Goal: Information Seeking & Learning: Learn about a topic

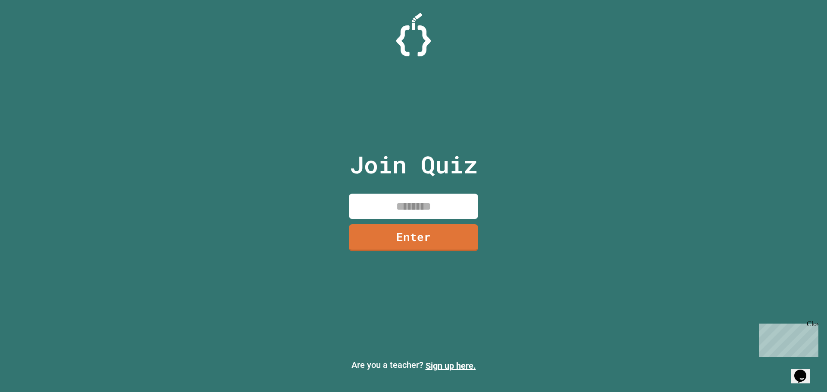
click at [416, 205] on input at bounding box center [413, 206] width 129 height 25
type input "********"
click at [463, 241] on link "Enter" at bounding box center [414, 237] width 122 height 28
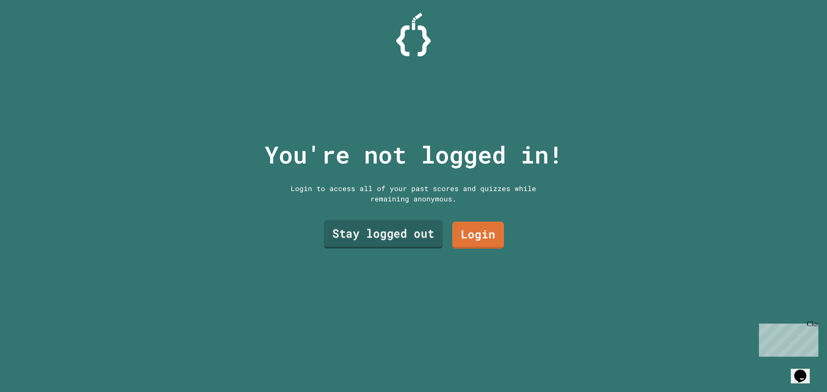
click at [433, 229] on link "Stay logged out" at bounding box center [383, 234] width 119 height 28
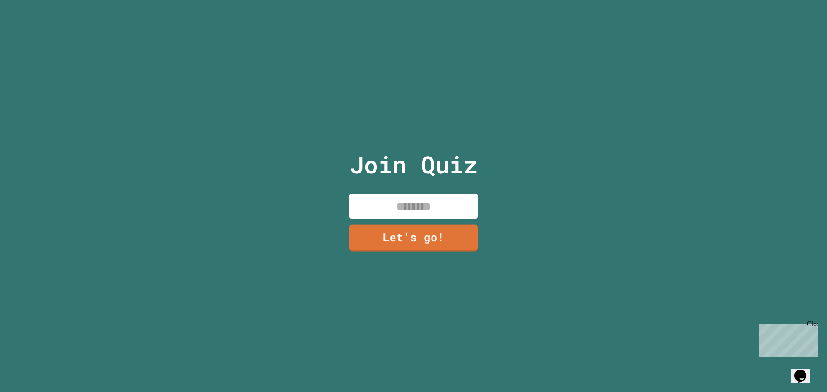
click at [425, 187] on div "Join Quiz Let's go!" at bounding box center [413, 196] width 145 height 392
click at [427, 200] on input at bounding box center [413, 206] width 129 height 25
type input "***"
click at [418, 237] on link "Let's go!" at bounding box center [413, 237] width 131 height 28
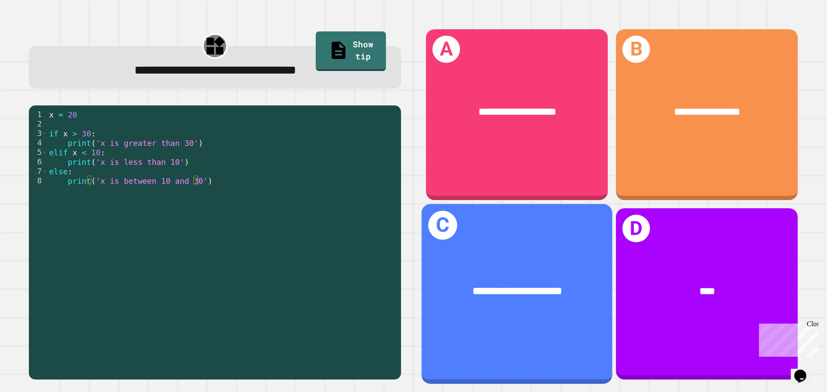
click at [570, 294] on div "**********" at bounding box center [516, 292] width 191 height 58
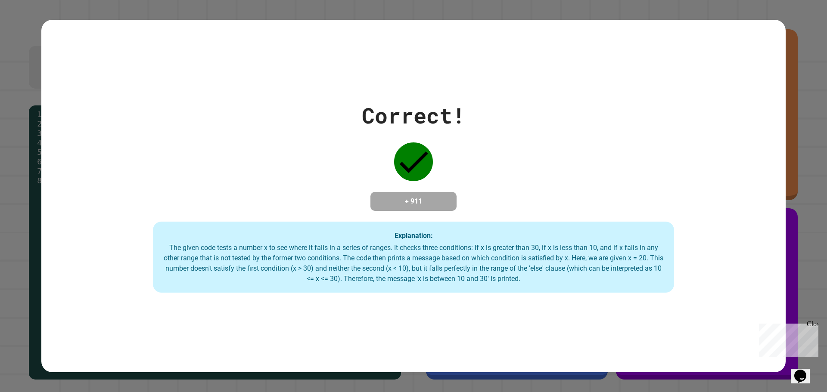
click at [537, 264] on div "The given code tests a number x to see where it falls in a series of ranges. It…" at bounding box center [413, 263] width 504 height 41
click at [667, 203] on div "Correct! + 911 Explanation: The given code tests a number x to see where it fal…" at bounding box center [413, 196] width 744 height 194
click at [802, 80] on div "Correct! + 911 Explanation: The given code tests a number x to see where it fal…" at bounding box center [413, 196] width 827 height 392
click at [461, 229] on div "Explanation: The given code tests a number x to see where it falls in a series …" at bounding box center [413, 257] width 521 height 71
click at [415, 155] on icon at bounding box center [413, 163] width 28 height 22
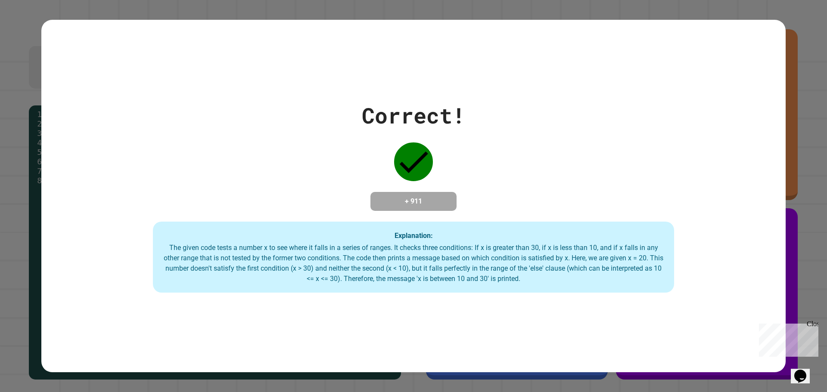
click at [816, 322] on div "Close" at bounding box center [811, 325] width 11 height 11
click at [778, 292] on div "Correct! + 911 Explanation: The given code tests a number x to see where it fal…" at bounding box center [413, 196] width 744 height 194
click at [383, 158] on div "Correct! + 911 Explanation: The given code tests a number x to see where it fal…" at bounding box center [413, 196] width 744 height 194
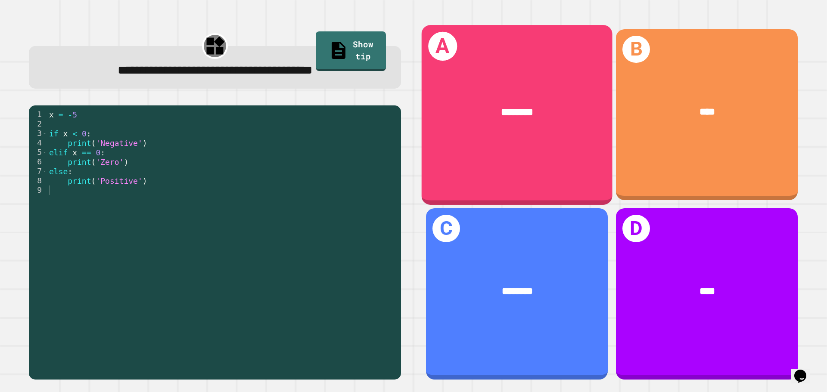
click at [463, 131] on div "********" at bounding box center [516, 113] width 191 height 58
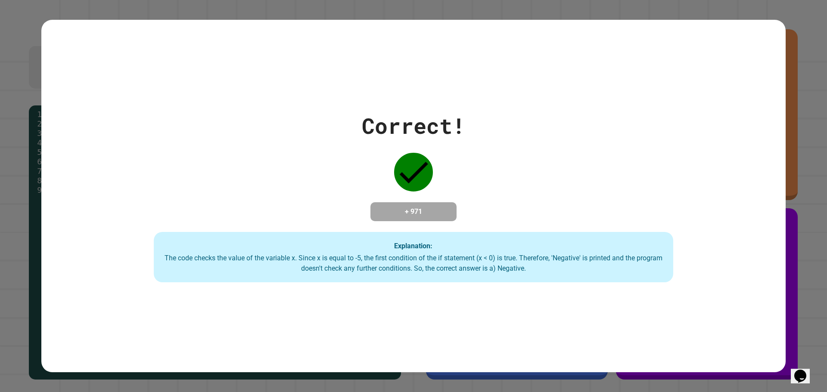
click at [465, 183] on div "Correct! + 971 Explanation: The code checks the value of the variable x. Since …" at bounding box center [413, 196] width 741 height 173
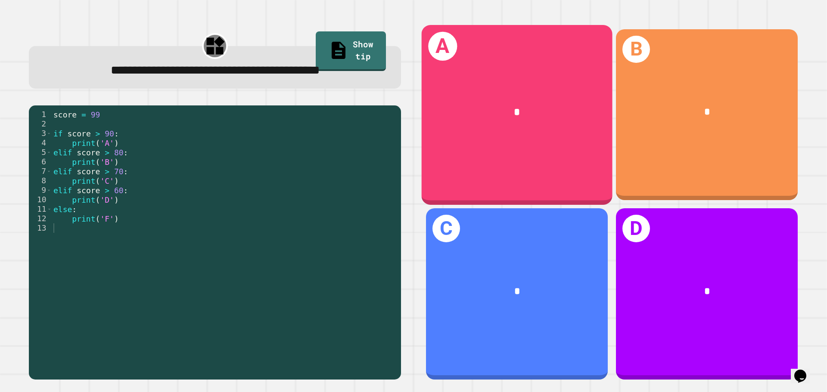
click at [502, 104] on div "*" at bounding box center [517, 112] width 149 height 16
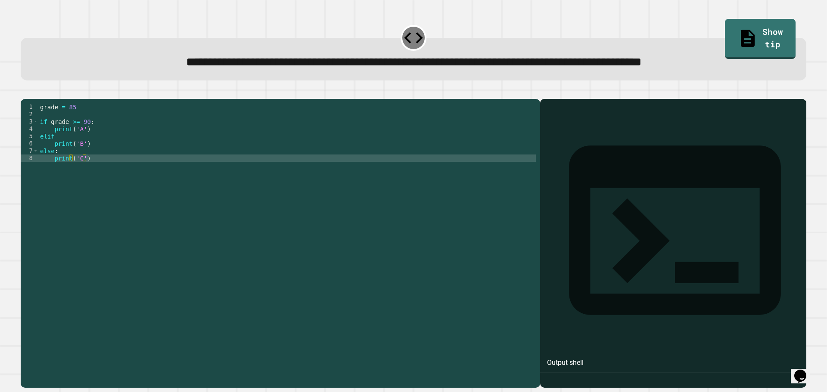
click at [312, 182] on div "grade = 85 if grade >= 90 : print ( 'A' ) elif print ( 'B' ) else : print ( 'C'…" at bounding box center [286, 234] width 497 height 263
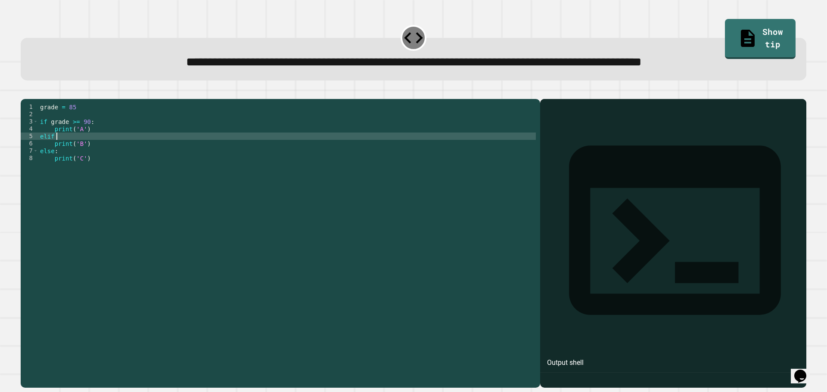
click at [67, 148] on div "grade = 85 if grade >= 90 : print ( 'A' ) elif print ( 'B' ) else : print ( 'C'…" at bounding box center [286, 234] width 497 height 263
type textarea "**********"
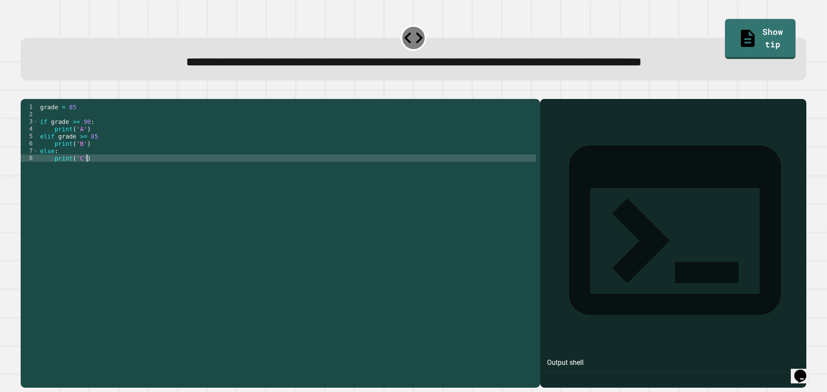
click at [324, 191] on div "grade = 85 if grade >= 90 : print ( 'A' ) elif grade >= 85 print ( 'B' ) else :…" at bounding box center [286, 234] width 497 height 263
click at [324, 143] on div "grade = 85 if grade >= 90 : print ( 'A' ) elif grade >= 85 print ( 'B' ) else :…" at bounding box center [286, 234] width 497 height 263
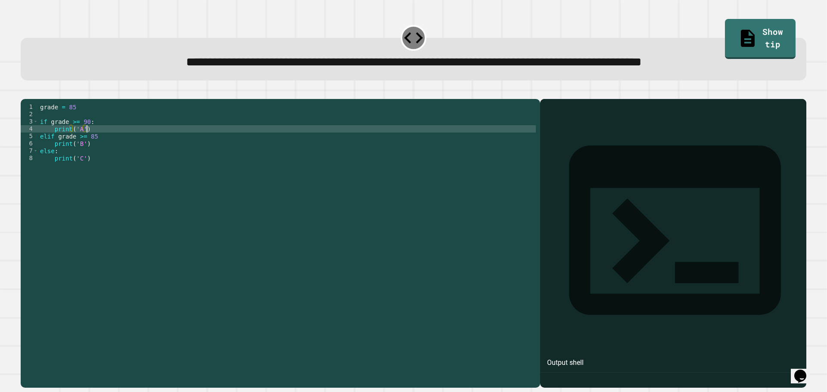
click at [25, 92] on icon "button" at bounding box center [25, 92] width 0 height 0
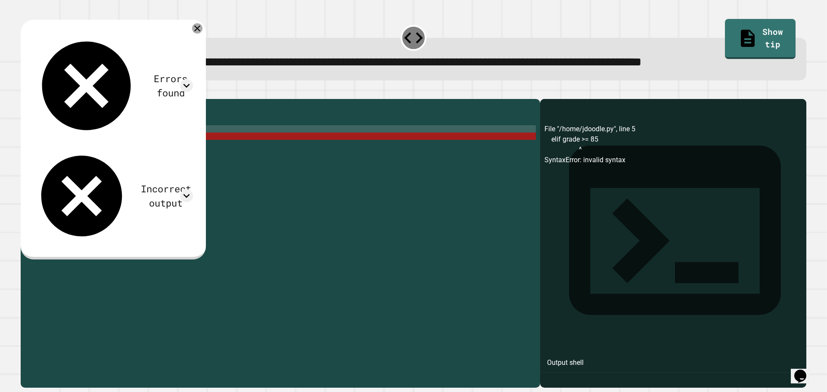
click at [202, 28] on div at bounding box center [197, 28] width 10 height 10
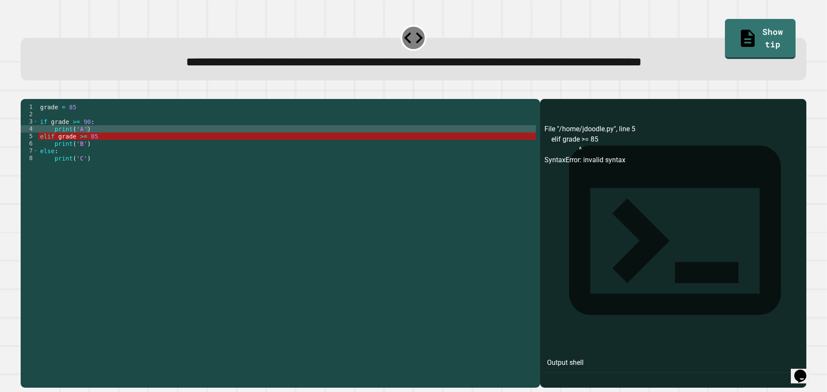
click at [147, 143] on div "grade = 85 if grade >= 90 : print ( 'A' ) elif grade >= 85 print ( 'B' ) else :…" at bounding box center [286, 234] width 497 height 263
click at [147, 149] on div "grade = 85 if grade >= 90 : print ( 'A' ) elif grade >= 85 print ( 'B' ) else :…" at bounding box center [286, 234] width 497 height 263
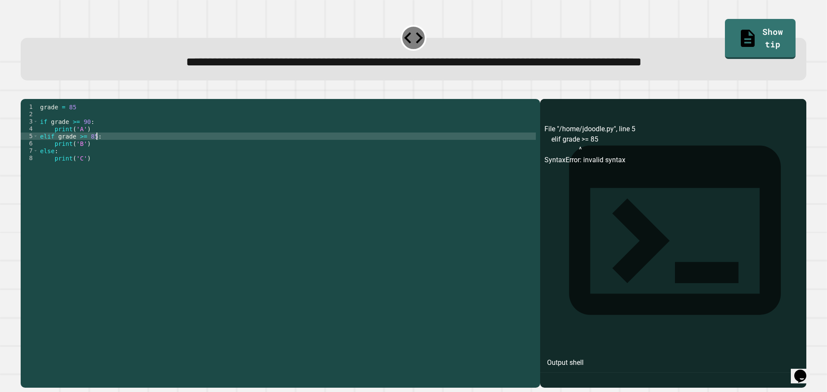
scroll to position [0, 3]
type textarea "**********"
click at [33, 99] on icon "button" at bounding box center [30, 97] width 5 height 6
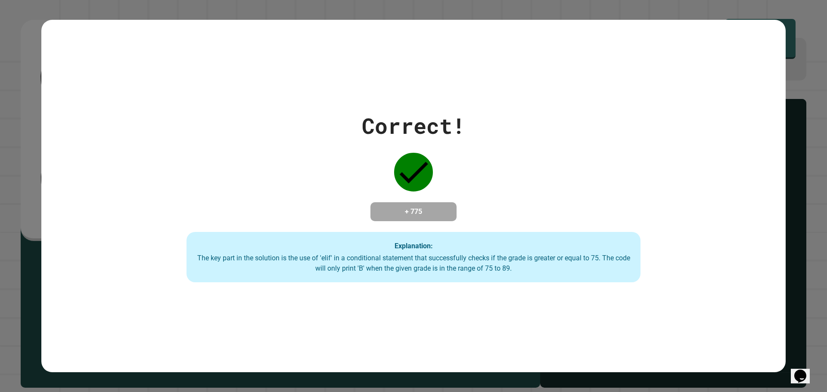
click at [585, 117] on div "Correct! + 775 Explanation: The key part in the solution is the use of 'elif' i…" at bounding box center [414, 196] width 648 height 173
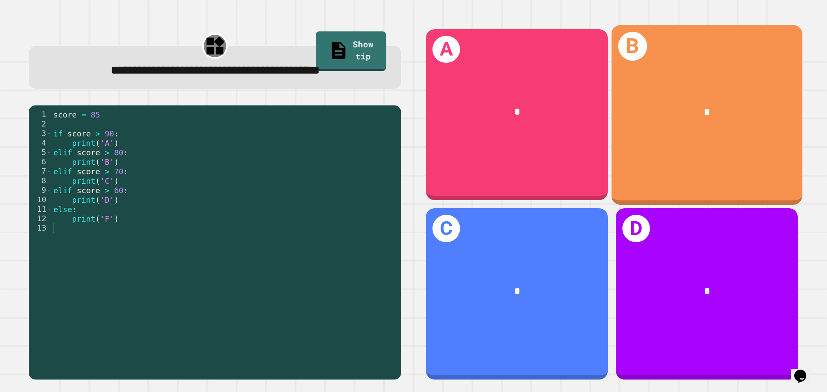
click at [693, 161] on div "B *" at bounding box center [706, 115] width 191 height 180
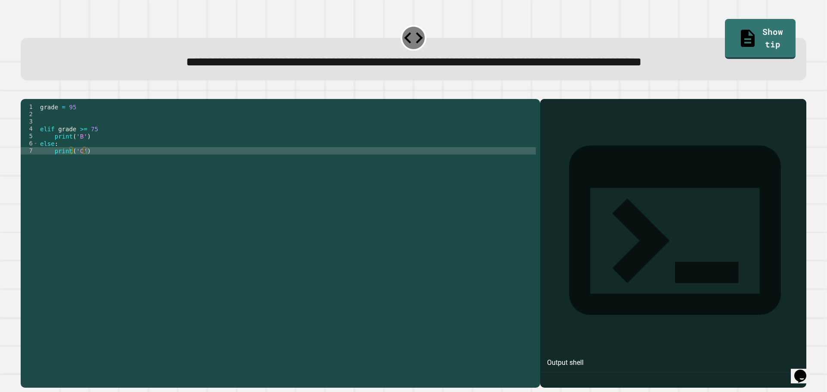
click at [92, 135] on div "grade = 95 elif grade >= 75 print ( 'B' ) else : print ( 'C' )" at bounding box center [286, 234] width 497 height 263
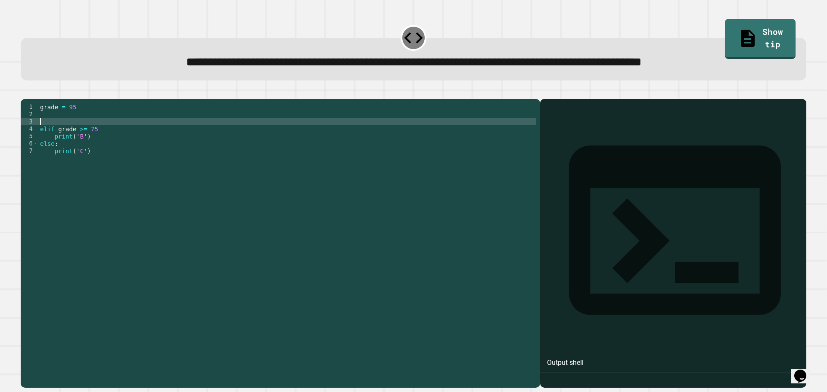
click at [90, 124] on div "grade = 95 elif grade >= 75 print ( 'B' ) else : print ( 'C' )" at bounding box center [286, 234] width 497 height 263
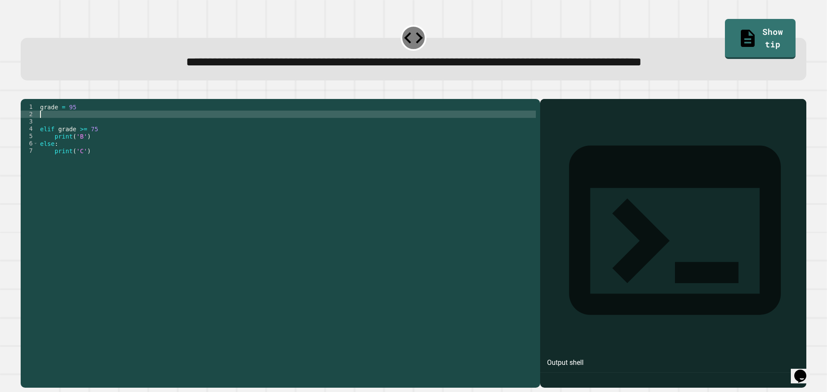
click at [88, 130] on div "grade = 95 elif grade >= 75 print ( 'B' ) else : print ( 'C' )" at bounding box center [286, 234] width 497 height 263
click at [88, 133] on div "grade = 95 elif grade >= 75 print ( 'B' ) else : print ( 'C' )" at bounding box center [286, 234] width 497 height 263
click at [88, 124] on div "grade = 95 elif grade >= 75 print ( 'B' ) else : print ( 'C' )" at bounding box center [286, 234] width 497 height 263
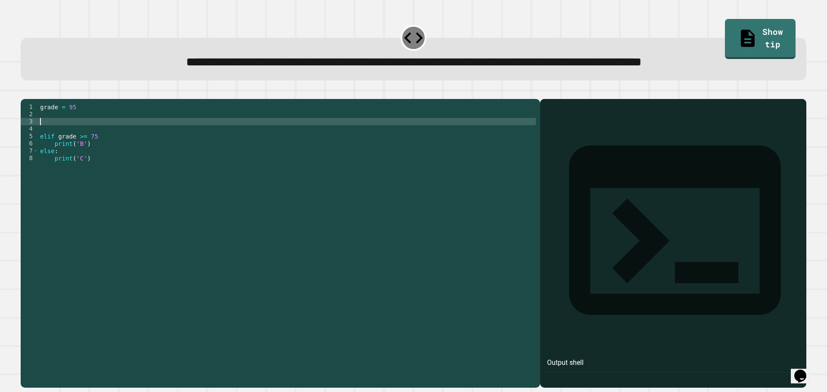
type textarea "*"
type textarea "**********"
click at [52, 139] on div "grade = 95 if grade >= 90 : elif grade >= 75 print ( 'B' ) else : print ( 'C' )" at bounding box center [286, 234] width 497 height 263
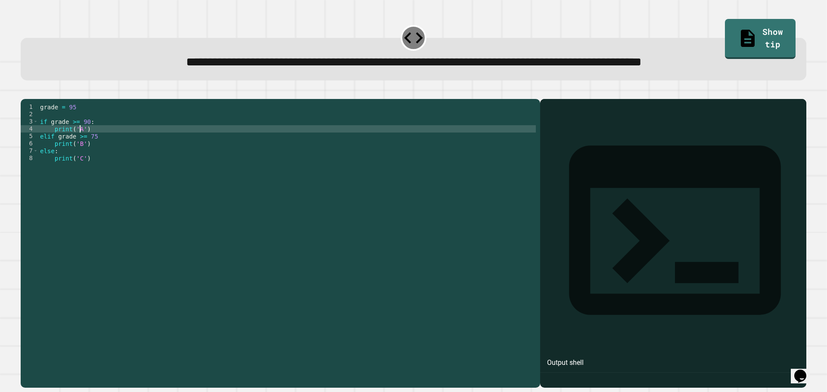
scroll to position [0, 3]
click at [25, 92] on button "button" at bounding box center [25, 92] width 0 height 0
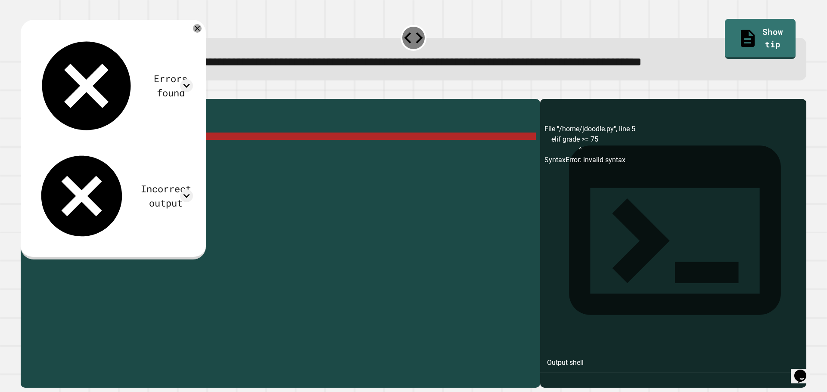
click at [146, 147] on div "grade = 95 if grade >= 90 : print ( 'A' ) elif grade >= 75 print ( 'B' ) else :…" at bounding box center [286, 234] width 497 height 263
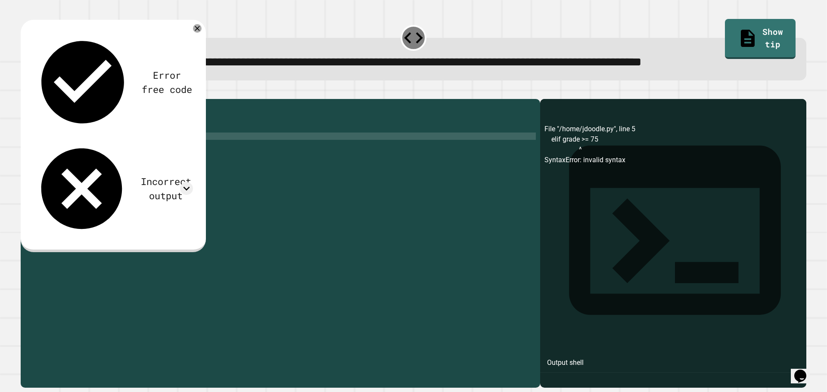
type textarea "**********"
click at [25, 92] on icon "button" at bounding box center [25, 92] width 0 height 0
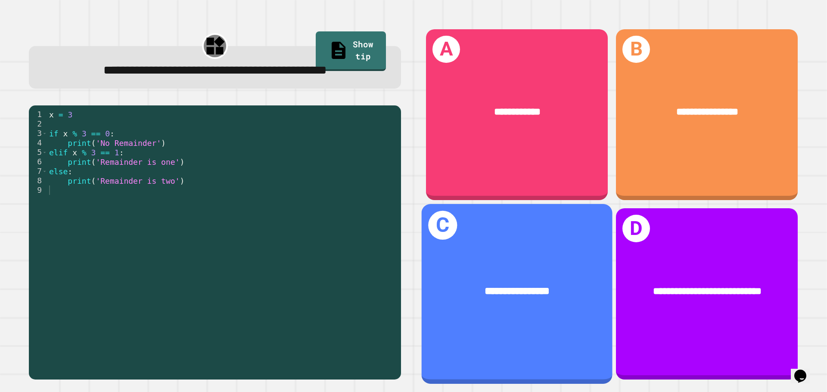
click at [510, 286] on span "**********" at bounding box center [516, 291] width 65 height 10
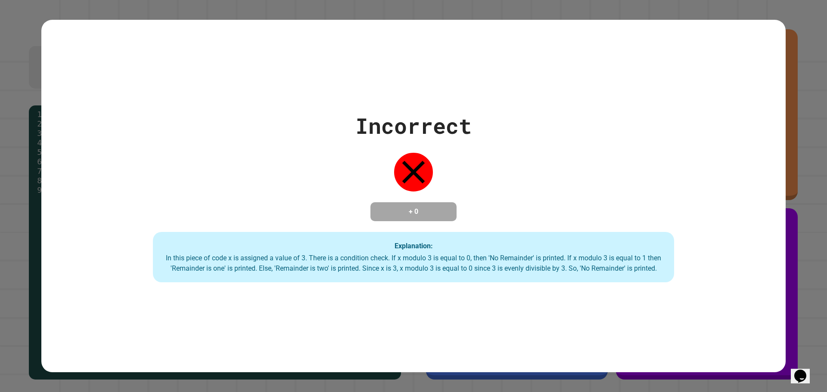
click at [512, 212] on div "Incorrect + 0 Explanation: In this piece of code x is assigned a value of 3. Th…" at bounding box center [413, 196] width 744 height 173
click at [443, 207] on h4 "+ 0" at bounding box center [413, 212] width 69 height 10
click at [432, 171] on div "Incorrect + 0 Explanation: In this piece of code x is assigned a value of 3. Th…" at bounding box center [413, 196] width 744 height 173
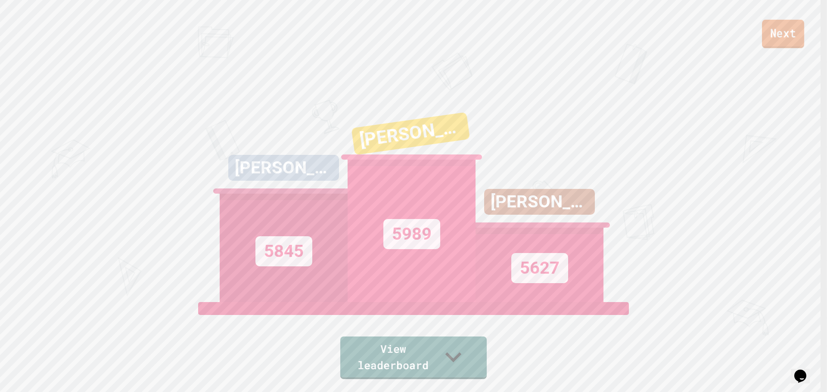
click at [802, 33] on link "Next" at bounding box center [783, 34] width 42 height 28
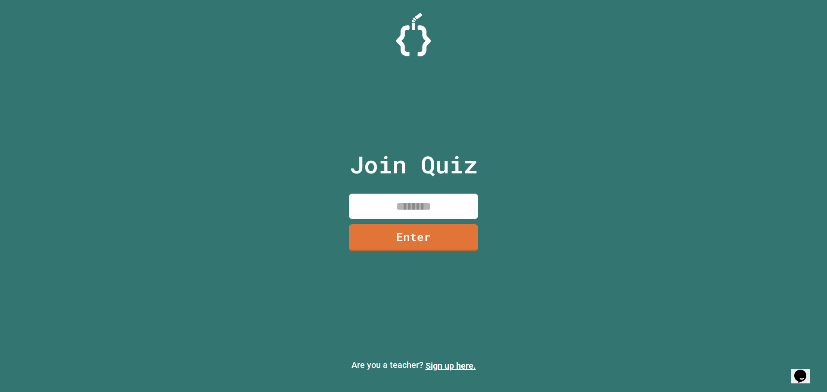
click at [393, 209] on input at bounding box center [413, 206] width 129 height 25
type input "********"
click at [417, 236] on link "Enter" at bounding box center [413, 236] width 119 height 28
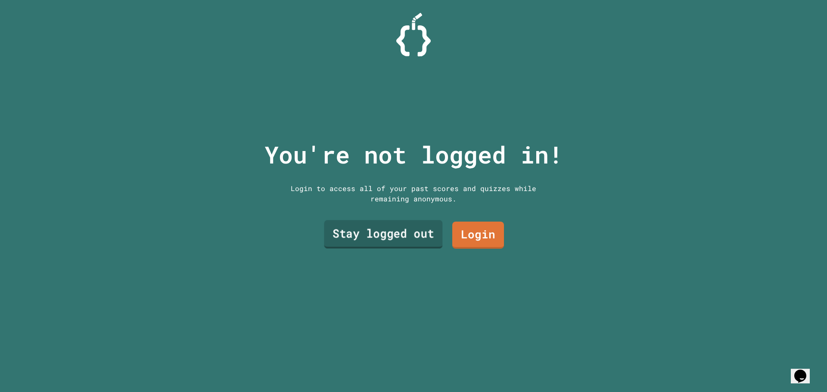
click at [400, 234] on link "Stay logged out" at bounding box center [383, 234] width 118 height 28
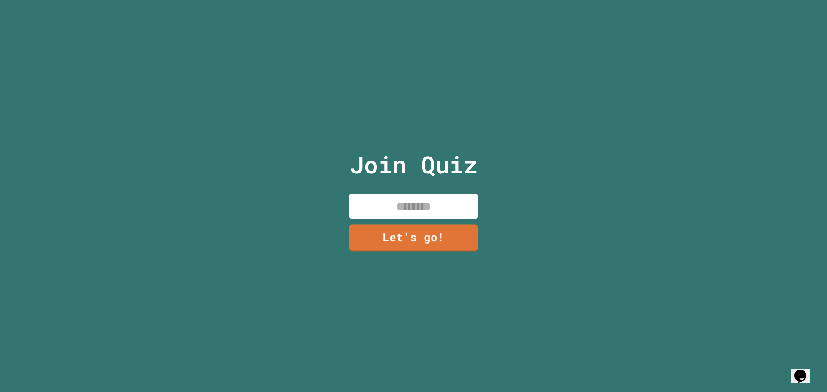
click at [402, 203] on input at bounding box center [413, 206] width 129 height 25
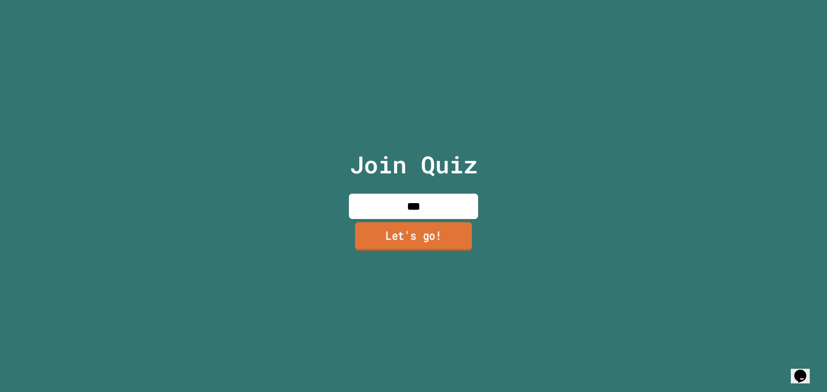
type input "***"
click at [402, 239] on link "Let's go!" at bounding box center [413, 236] width 117 height 28
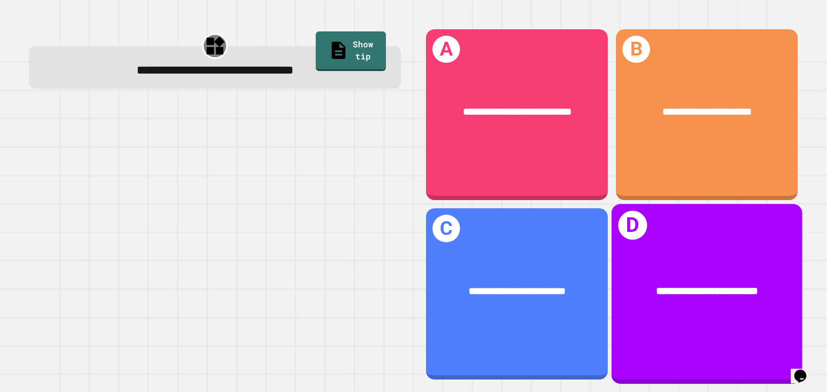
click at [644, 122] on div "**********" at bounding box center [707, 112] width 182 height 55
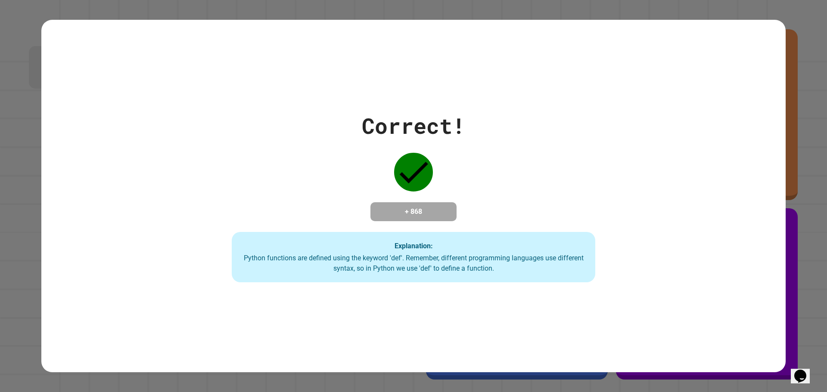
click at [539, 183] on div "Correct! + 868 Explanation: Python functions are defined using the keyword 'def…" at bounding box center [413, 196] width 519 height 173
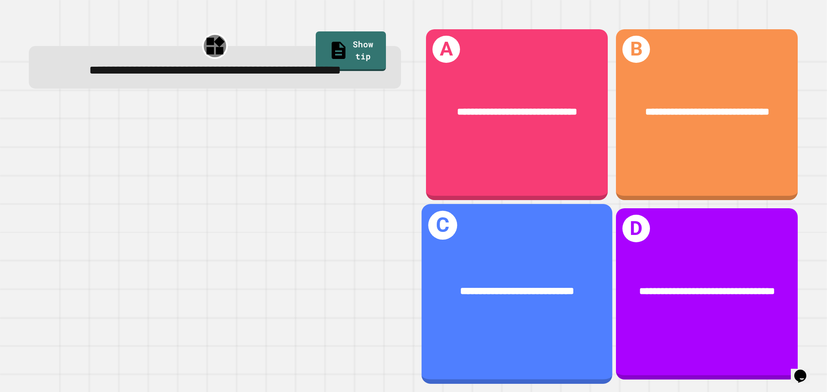
click at [533, 284] on div "**********" at bounding box center [517, 292] width 149 height 16
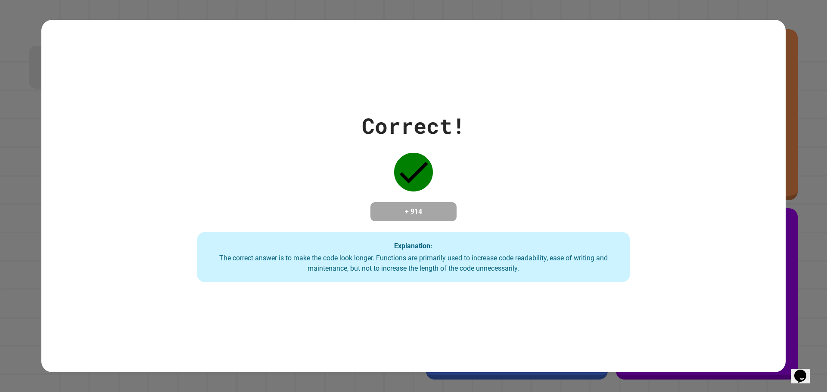
click at [485, 169] on div "Correct! + 914 Explanation: The correct answer is to make the code look longer.…" at bounding box center [413, 196] width 619 height 173
click at [416, 189] on div "Correct! + 914 Explanation: The correct answer is to make the code look longer.…" at bounding box center [413, 196] width 619 height 173
click at [466, 231] on div "Correct! + 914 Explanation: The correct answer is to make the code look longer.…" at bounding box center [413, 196] width 619 height 173
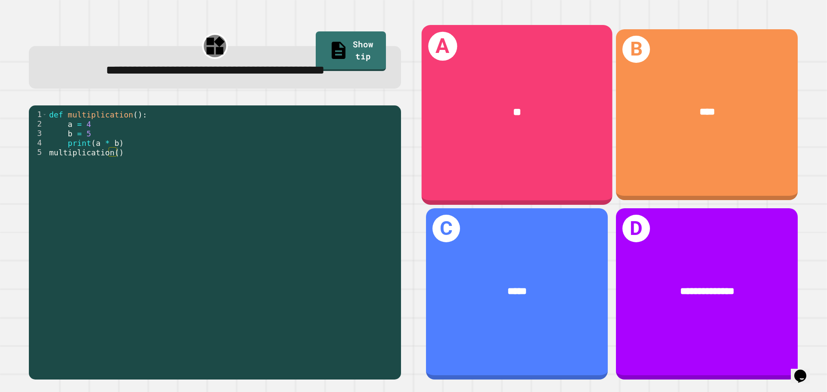
click at [513, 111] on span "**" at bounding box center [517, 112] width 8 height 10
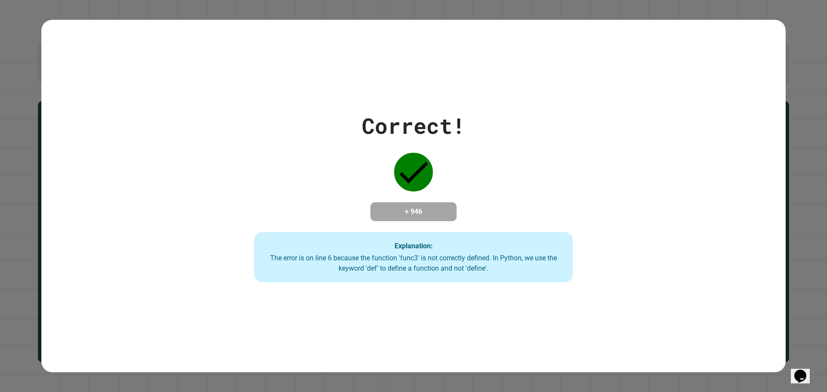
click at [561, 181] on div "Correct! + 946 Explanation: The error is on line 6 because the function 'func3'…" at bounding box center [413, 196] width 455 height 173
click at [521, 203] on div "Correct! + 946 Explanation: The error is on line 6 because the function 'func3'…" at bounding box center [413, 196] width 455 height 173
click at [384, 214] on h4 "+ 946" at bounding box center [413, 212] width 69 height 10
click at [521, 231] on div "Correct! + 946 Explanation: The error is on line 6 because the function 'func3'…" at bounding box center [413, 196] width 455 height 173
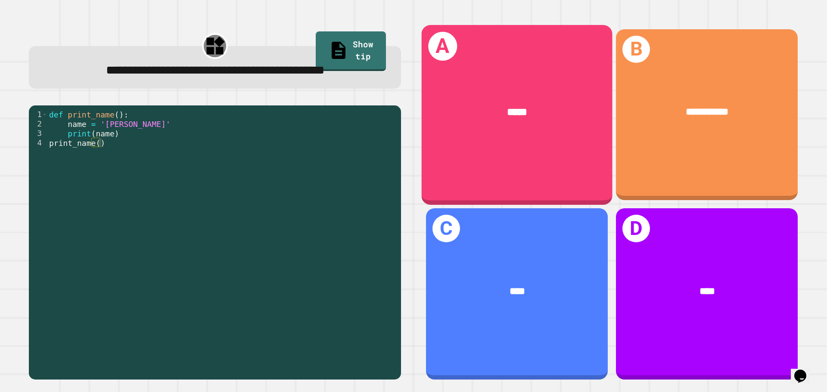
click at [496, 120] on div "*****" at bounding box center [516, 113] width 191 height 58
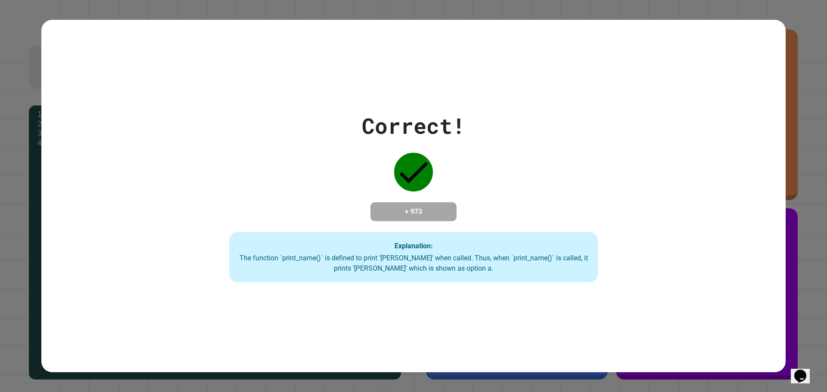
click at [472, 173] on div "Correct! + 973 Explanation: The function `print_name()` is defined to print '[P…" at bounding box center [413, 196] width 526 height 173
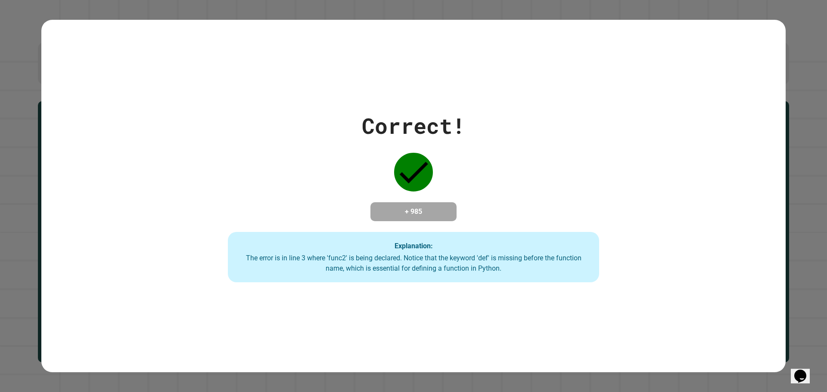
click at [518, 155] on div "Correct! + 985 Explanation: The error is in line 3 where 'func2' is being decla…" at bounding box center [414, 196] width 530 height 173
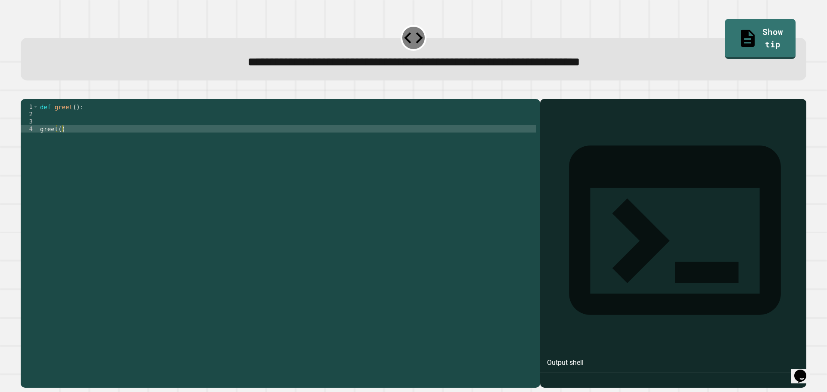
click at [257, 142] on div "def greet ( ) : greet ( )" at bounding box center [286, 234] width 497 height 263
click at [235, 146] on div "def greet ( ) : greet ( )" at bounding box center [286, 234] width 497 height 263
click at [59, 139] on div "def greet ( ) : greet ( )" at bounding box center [286, 234] width 497 height 263
click at [59, 126] on div "def greet ( ) : greet ( )" at bounding box center [286, 234] width 497 height 263
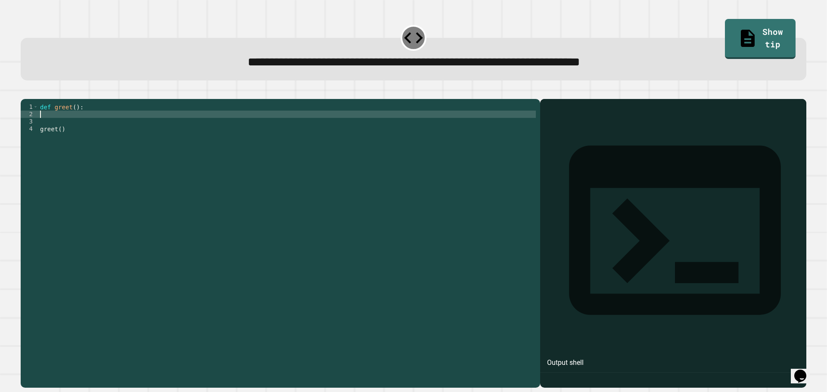
click at [74, 117] on div "def greet ( ) : greet ( )" at bounding box center [286, 234] width 497 height 263
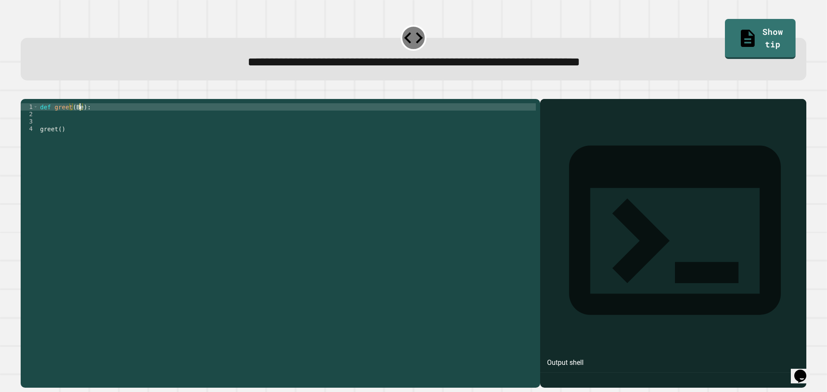
scroll to position [0, 3]
type textarea "**********"
click at [80, 128] on div "def greet ( ) : greet ( )" at bounding box center [286, 234] width 497 height 263
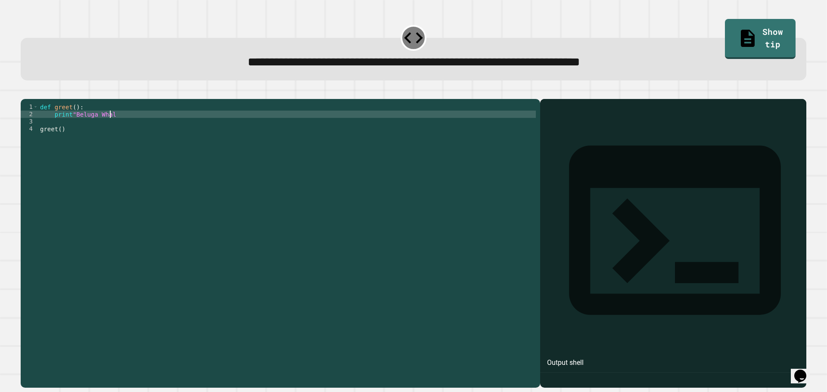
scroll to position [0, 5]
click at [25, 92] on icon "button" at bounding box center [25, 92] width 0 height 0
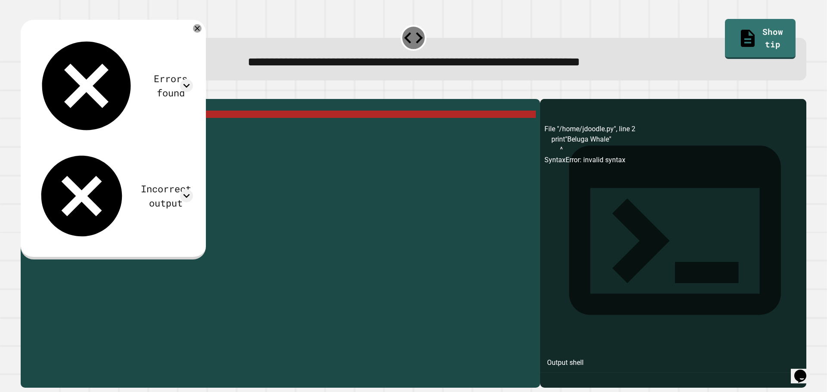
click at [81, 129] on div "def greet ( ) : print "Beluga Whale" greet ( )" at bounding box center [286, 234] width 497 height 263
click at [200, 29] on icon at bounding box center [197, 28] width 6 height 6
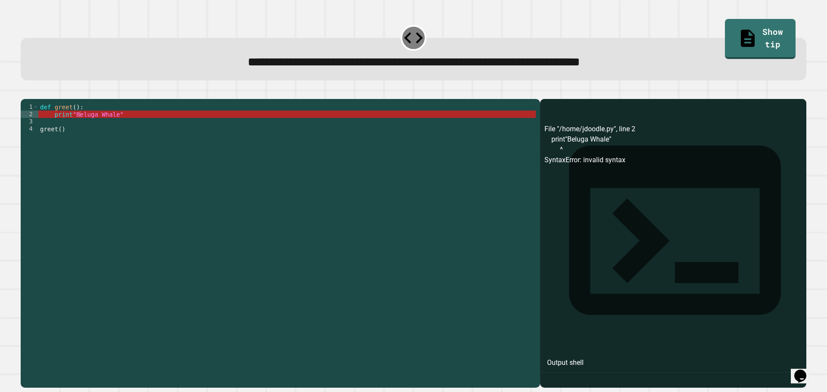
click at [121, 135] on div "def greet ( ) : print "Beluga Whale" greet ( )" at bounding box center [286, 234] width 497 height 263
click at [142, 123] on div "def greet ( ) : print "Beluga Whale" greet ( )" at bounding box center [286, 234] width 497 height 263
click at [142, 127] on div "def greet ( ) : print "Beluga Whale" greet ( )" at bounding box center [286, 234] width 497 height 263
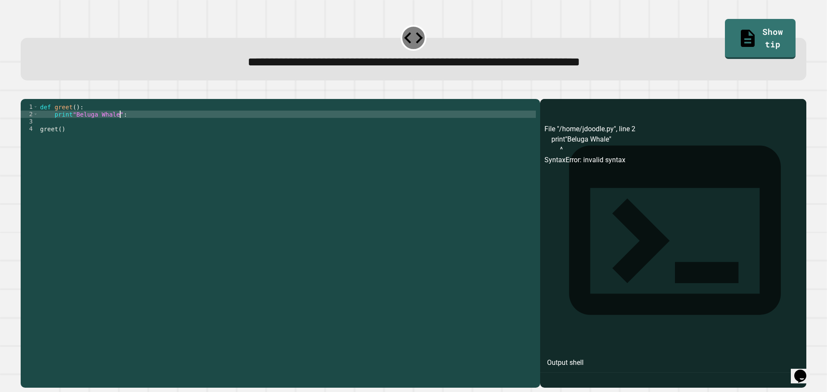
scroll to position [0, 5]
click at [68, 124] on div "def greet ( ) : print "Beluga Whale" : greet ( )" at bounding box center [286, 234] width 497 height 263
click at [123, 127] on div "def greet ( ) : print ( "Beluga Whale" : greet ( )" at bounding box center [286, 234] width 497 height 263
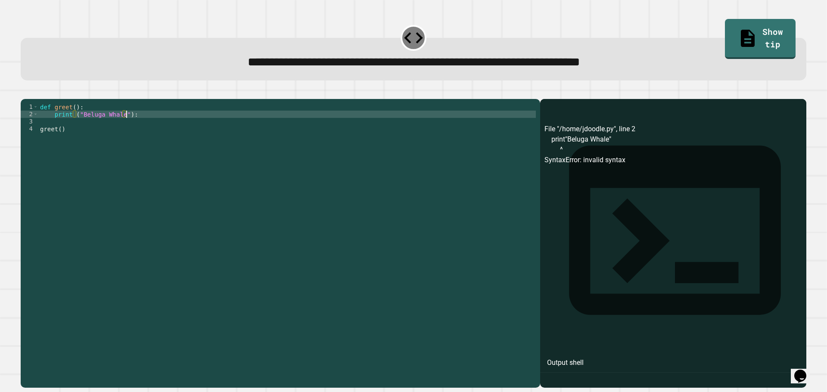
click at [33, 99] on icon "button" at bounding box center [30, 97] width 5 height 6
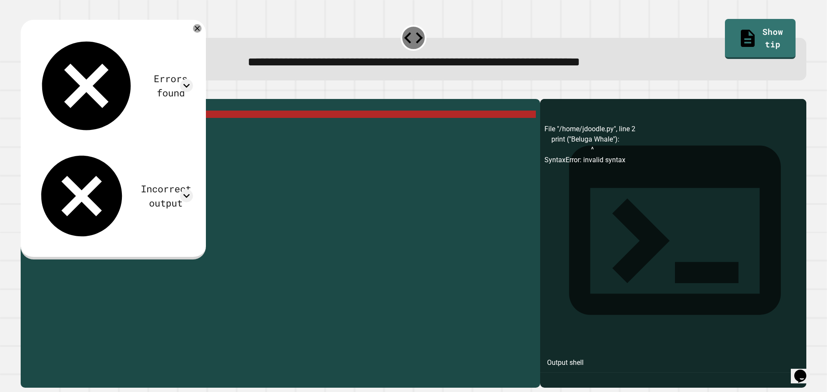
click at [160, 129] on div "def greet ( ) : print ( "Beluga Whale" ) : greet ( )" at bounding box center [286, 234] width 497 height 263
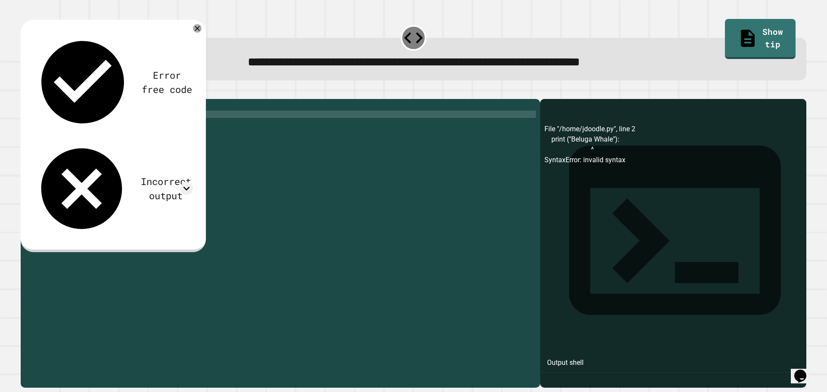
type textarea "**********"
click at [28, 99] on div at bounding box center [413, 94] width 785 height 10
click at [25, 92] on button "button" at bounding box center [25, 92] width 0 height 0
